Goal: Information Seeking & Learning: Check status

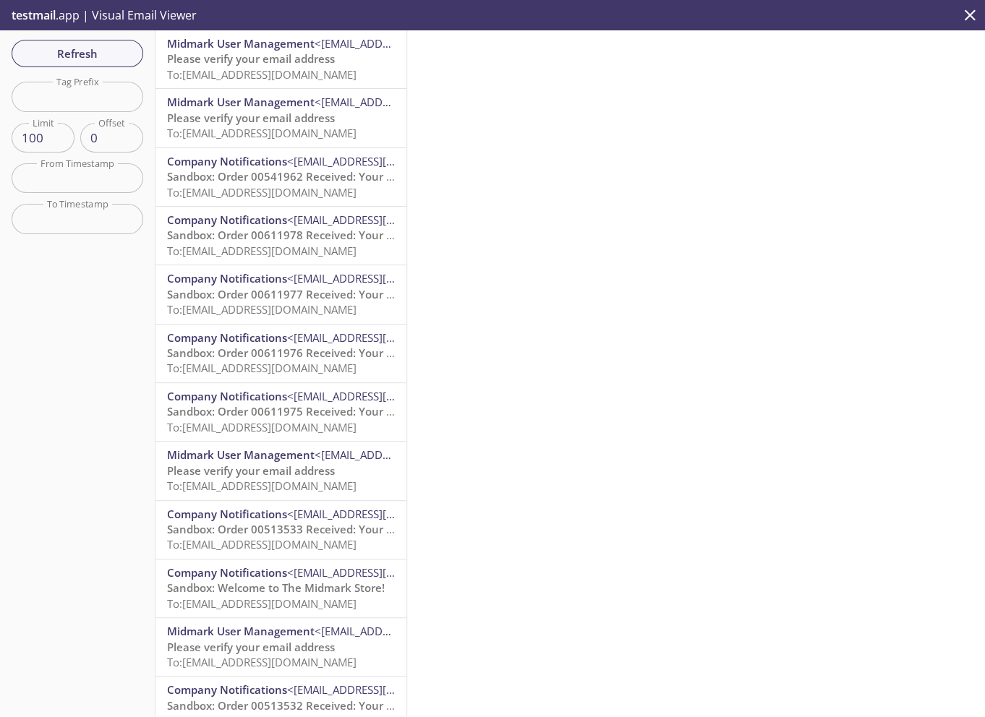
click at [307, 71] on span "To: [EMAIL_ADDRESS][DOMAIN_NAME]" at bounding box center [261, 74] width 189 height 14
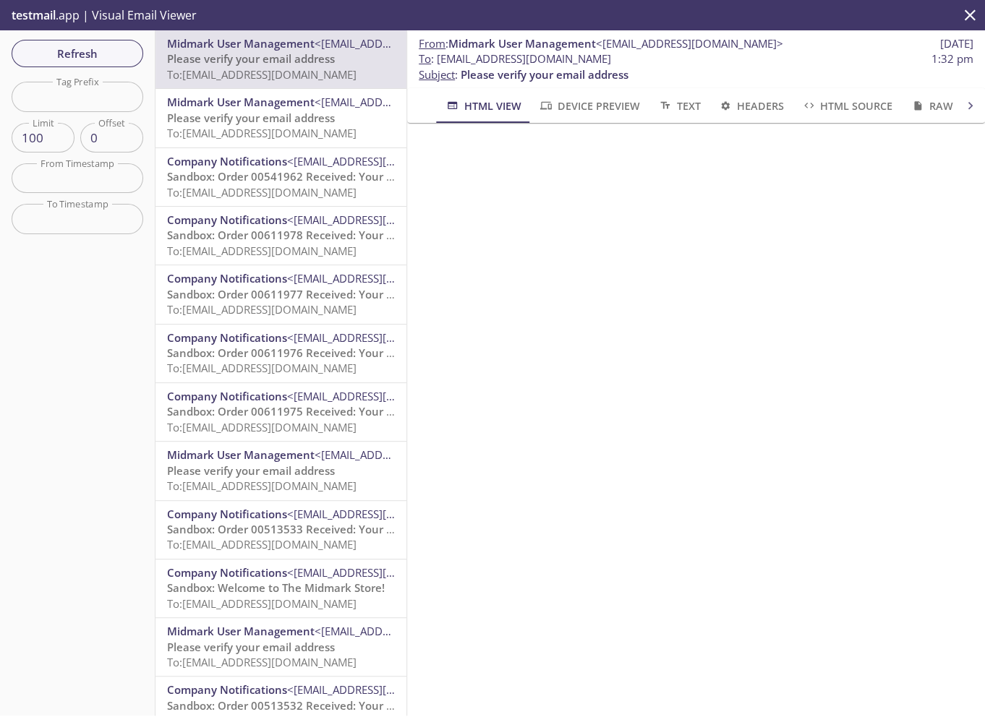
click at [59, 54] on span "Refresh" at bounding box center [77, 53] width 108 height 19
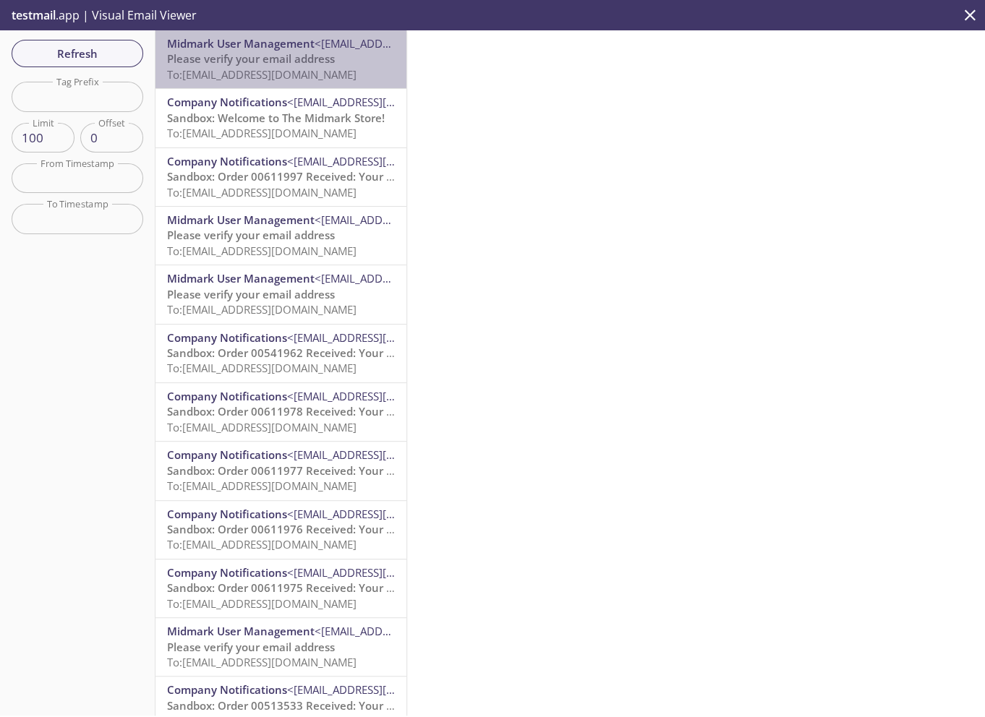
click at [286, 59] on span "Please verify your email address" at bounding box center [251, 58] width 168 height 14
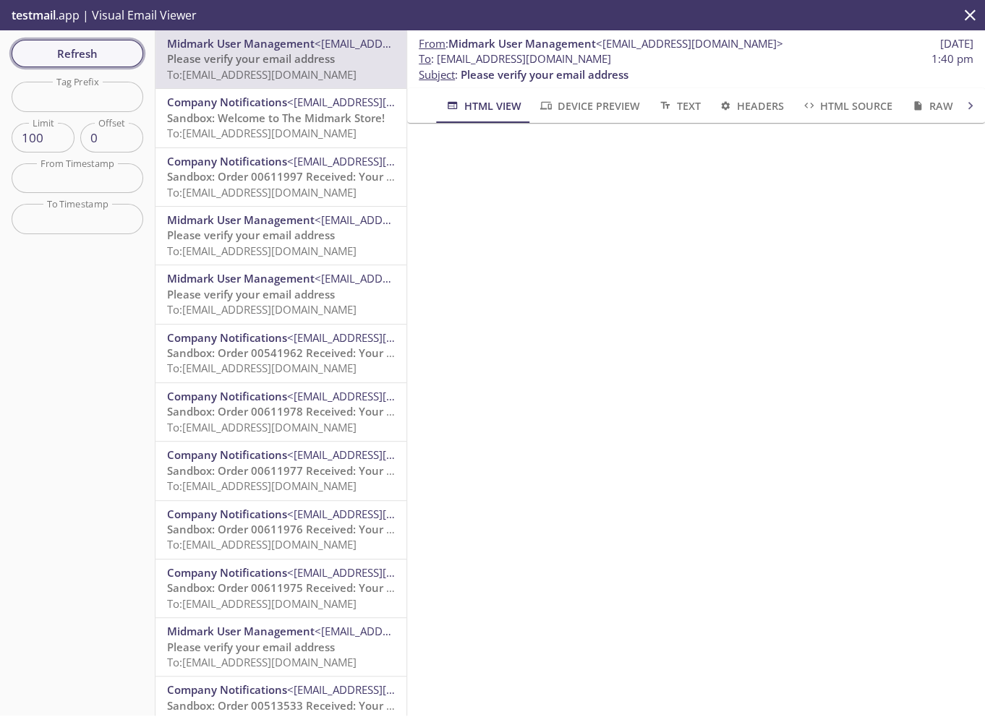
click at [87, 57] on span "Refresh" at bounding box center [77, 53] width 108 height 19
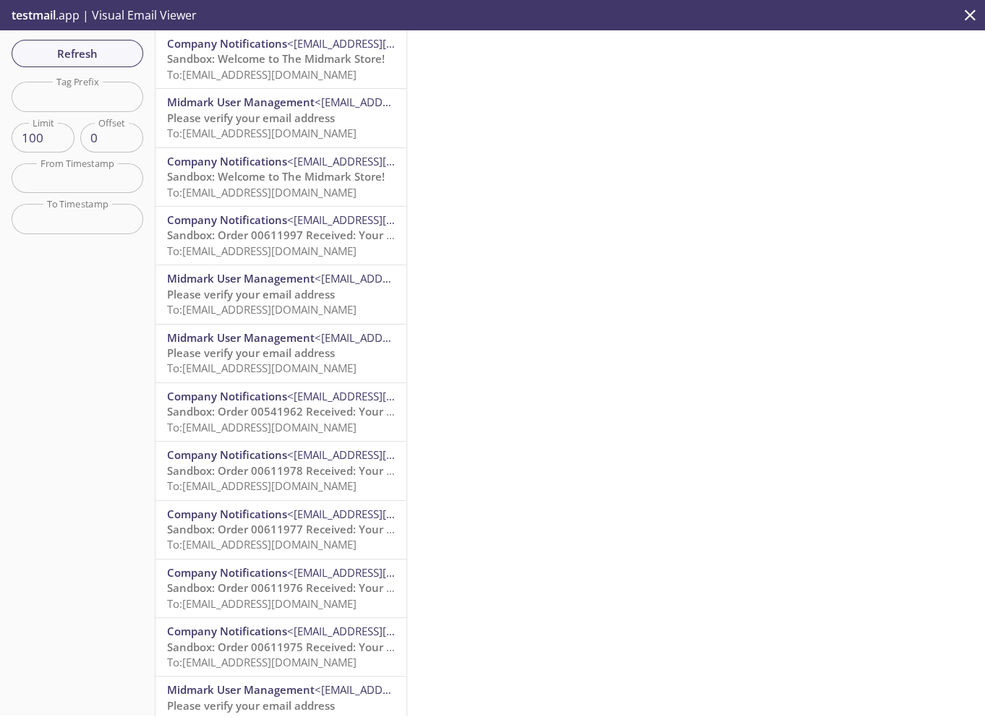
click at [306, 69] on span "To: [EMAIL_ADDRESS][DOMAIN_NAME]" at bounding box center [261, 74] width 189 height 14
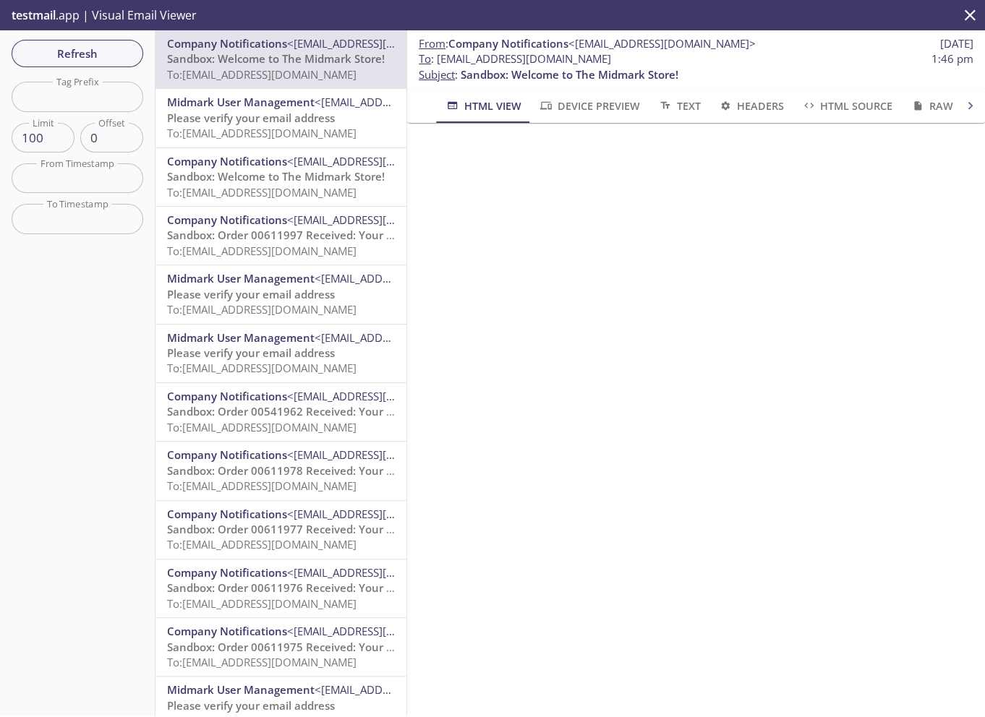
click at [307, 194] on span "To: [EMAIL_ADDRESS][DOMAIN_NAME]" at bounding box center [261, 192] width 189 height 14
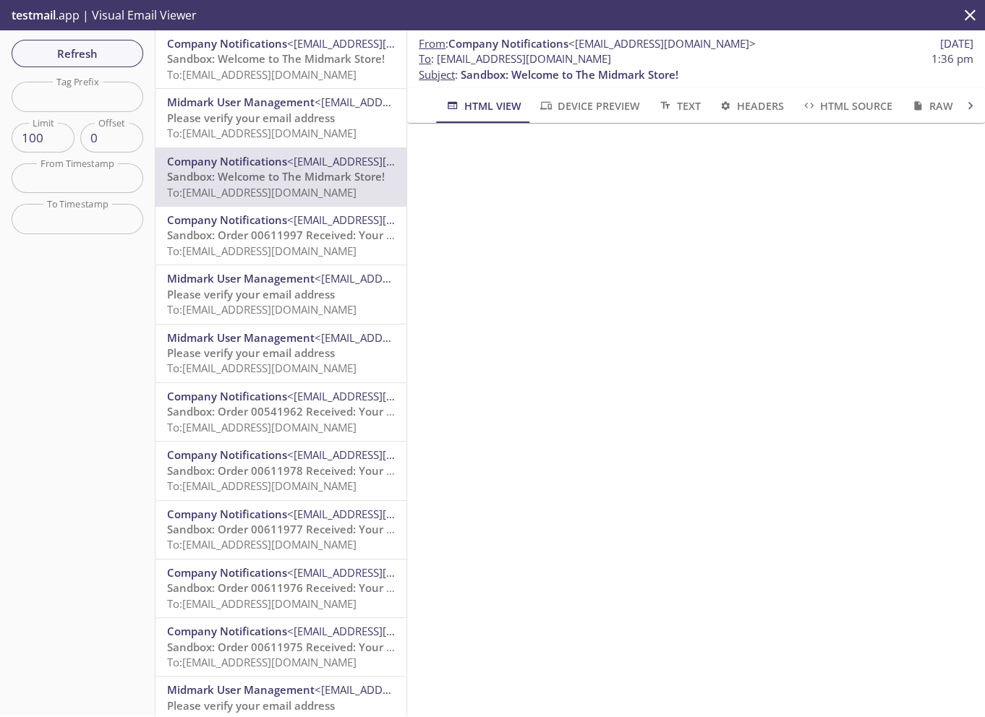
click at [295, 73] on span "To: [EMAIL_ADDRESS][DOMAIN_NAME]" at bounding box center [261, 74] width 189 height 14
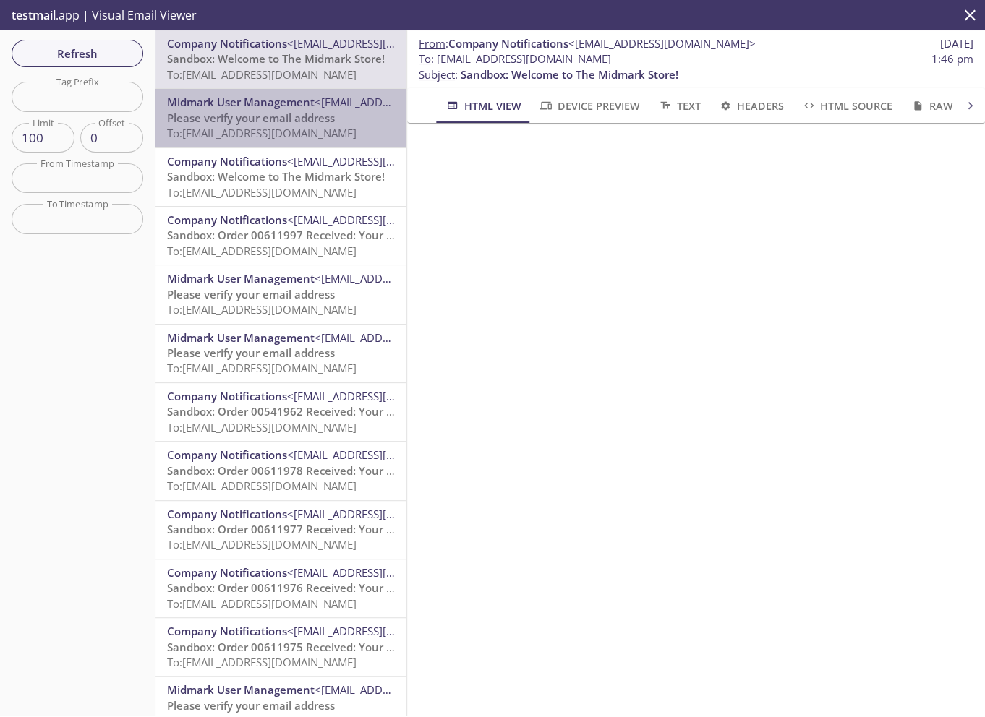
click at [307, 127] on span "To: [EMAIL_ADDRESS][DOMAIN_NAME]" at bounding box center [261, 133] width 189 height 14
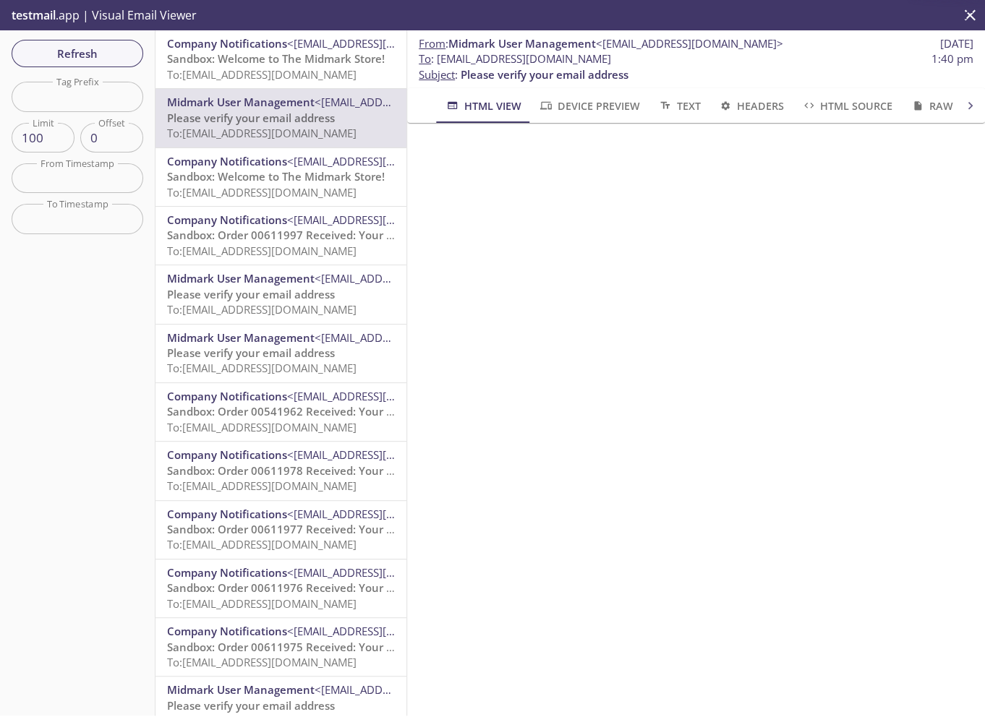
click at [309, 77] on span "To: [EMAIL_ADDRESS][DOMAIN_NAME]" at bounding box center [261, 74] width 189 height 14
